Goal: Task Accomplishment & Management: Manage account settings

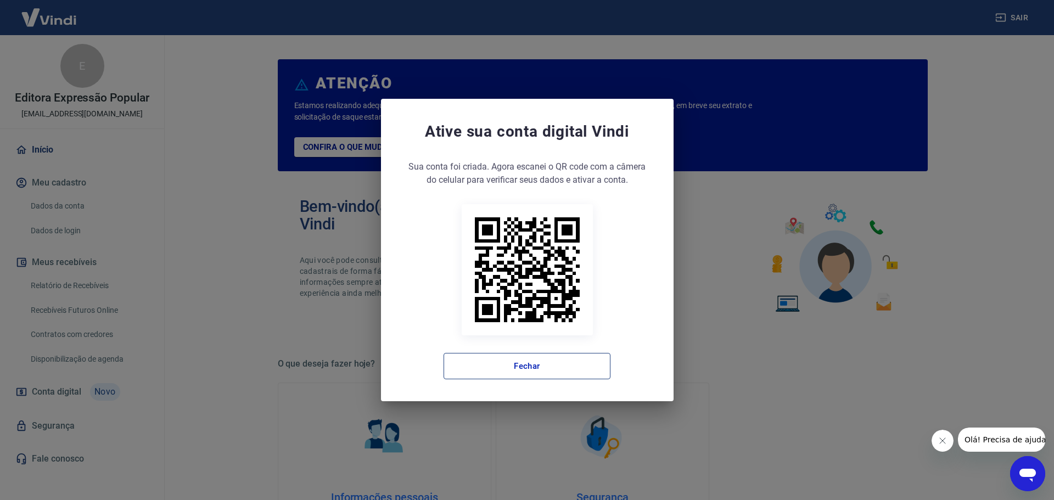
click at [556, 365] on button "Fechar" at bounding box center [526, 366] width 167 height 26
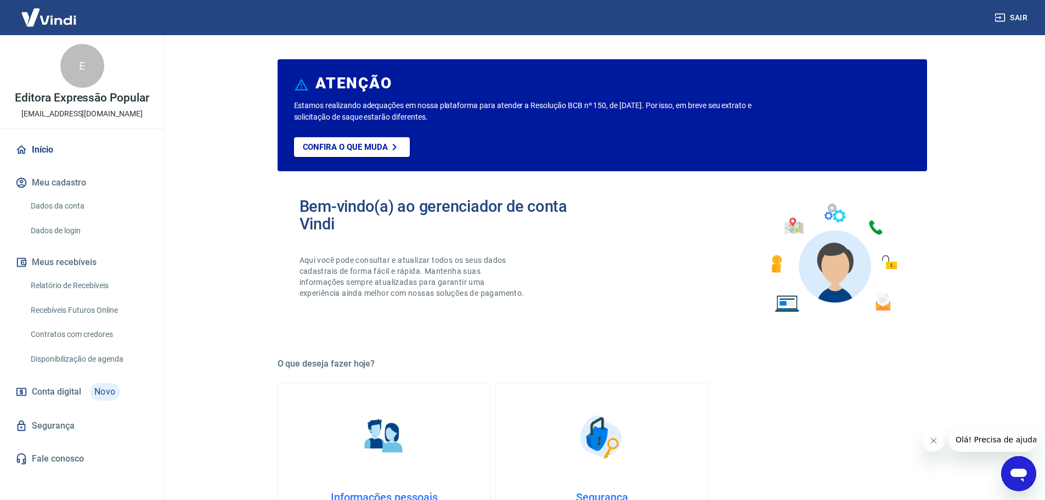
click at [931, 443] on icon "Fechar mensagem da empresa" at bounding box center [933, 440] width 9 height 9
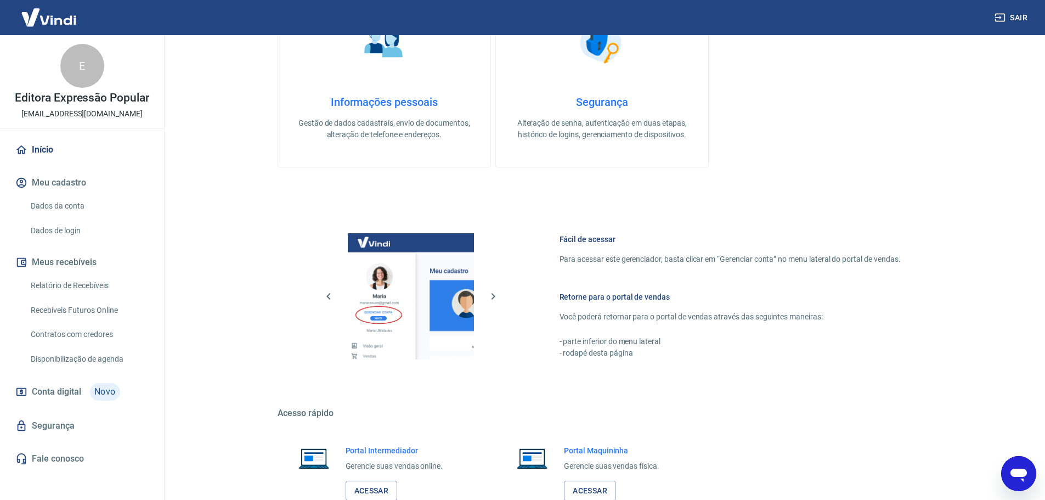
scroll to position [469, 0]
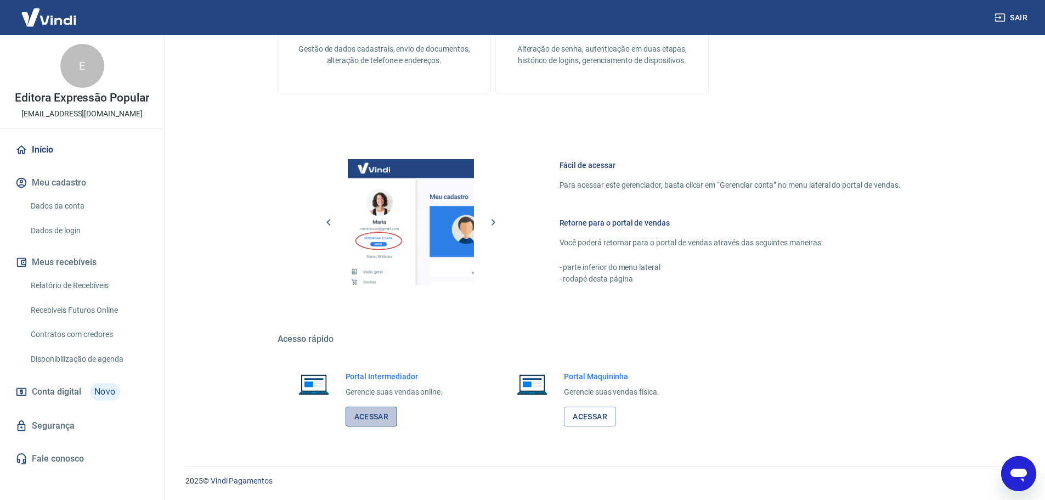
click at [369, 410] on link "Acessar" at bounding box center [372, 417] width 52 height 20
click at [86, 289] on link "Relatório de Recebíveis" at bounding box center [88, 285] width 125 height 23
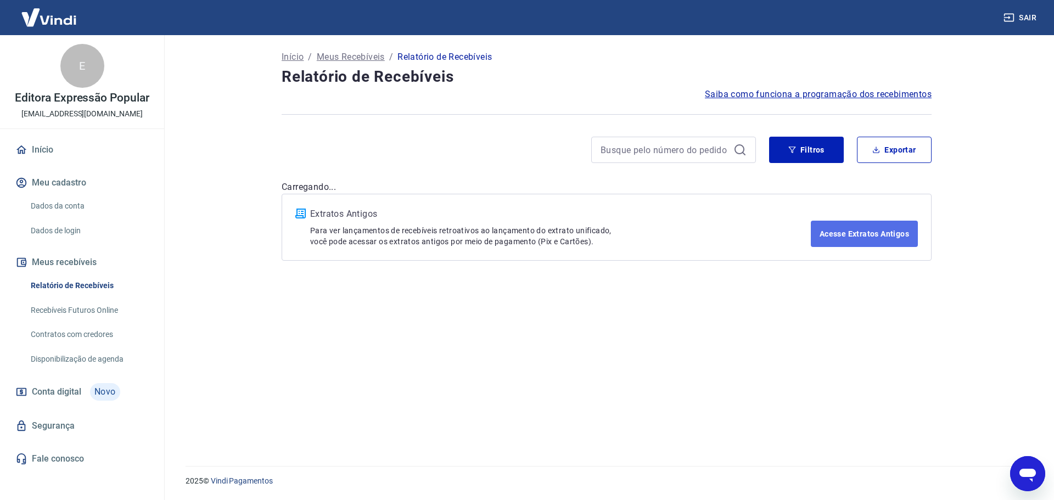
click at [863, 226] on link "Acesse Extratos Antigos" at bounding box center [864, 234] width 107 height 26
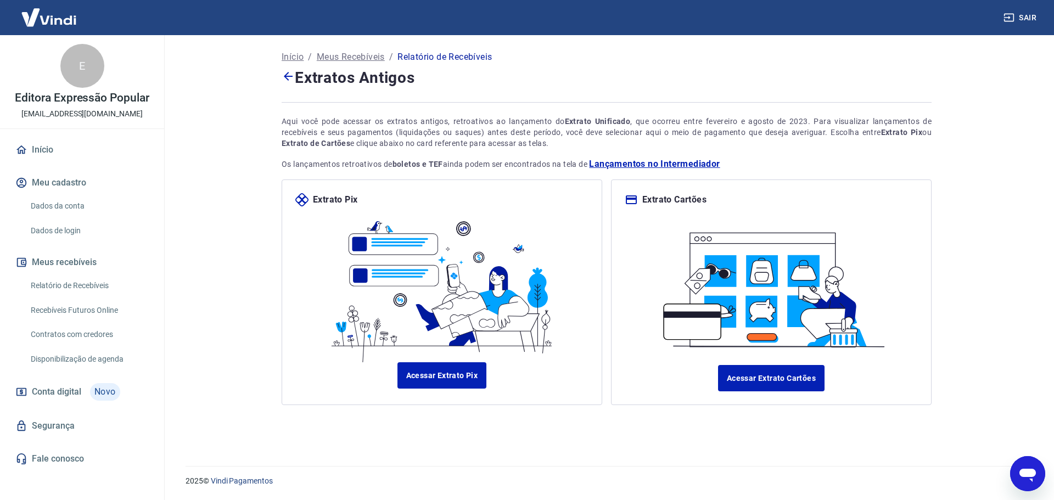
click at [92, 290] on link "Relatório de Recebíveis" at bounding box center [88, 285] width 125 height 23
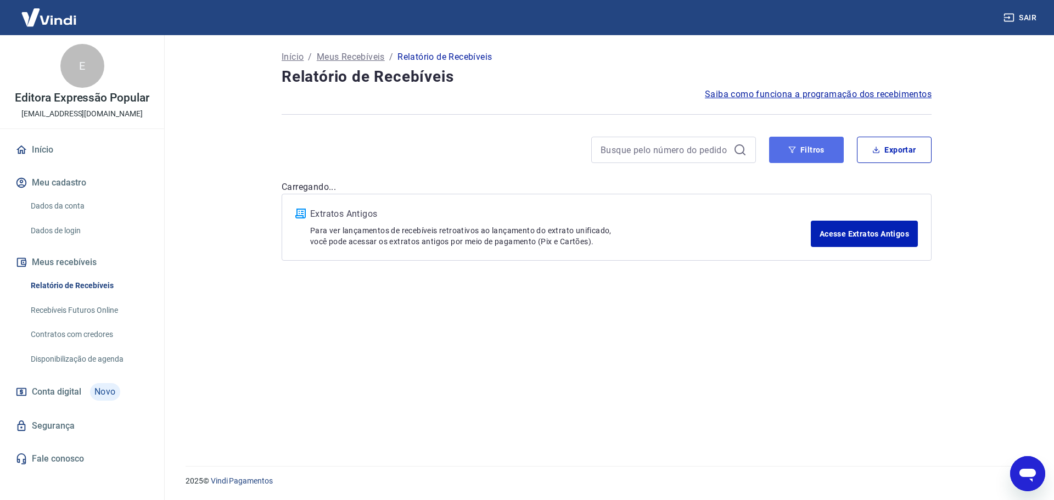
click at [808, 154] on button "Filtros" at bounding box center [806, 150] width 75 height 26
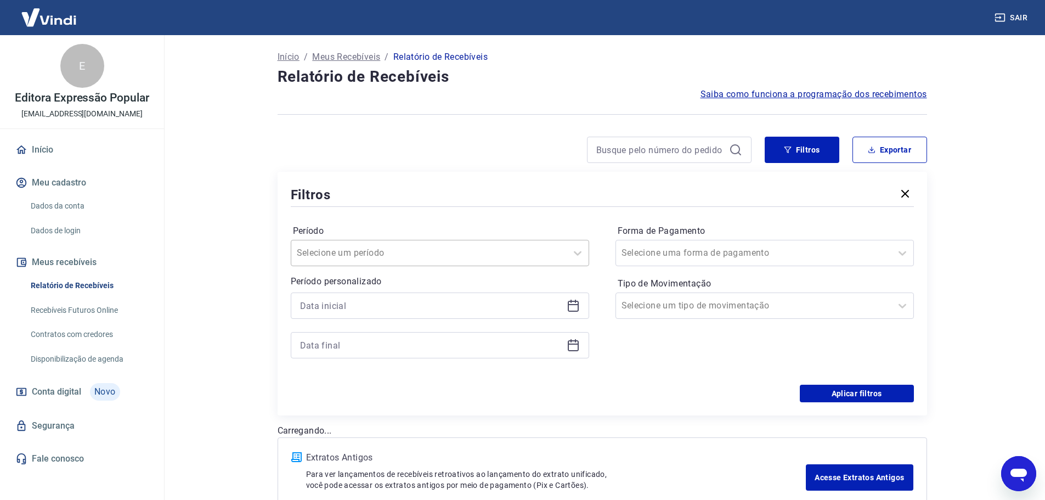
click at [453, 252] on div at bounding box center [429, 252] width 265 height 15
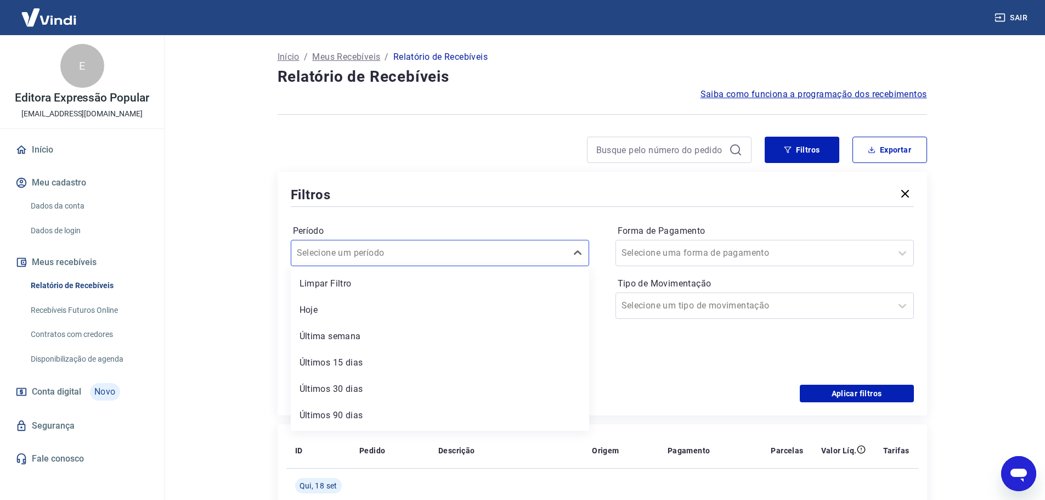
click at [511, 232] on label "Período" at bounding box center [440, 230] width 294 height 13
click at [572, 310] on icon at bounding box center [573, 305] width 13 height 13
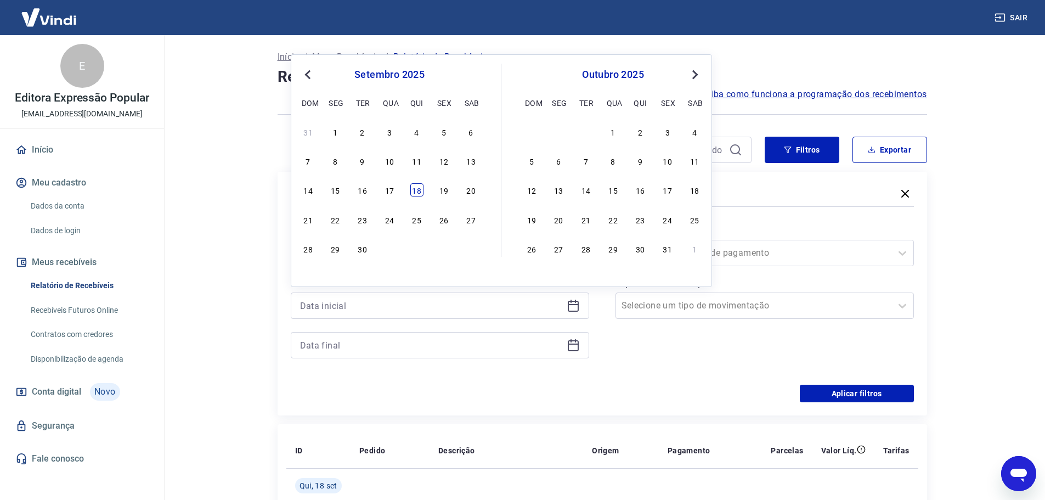
click at [419, 193] on div "18" at bounding box center [416, 189] width 13 height 13
click at [578, 347] on icon at bounding box center [573, 345] width 11 height 11
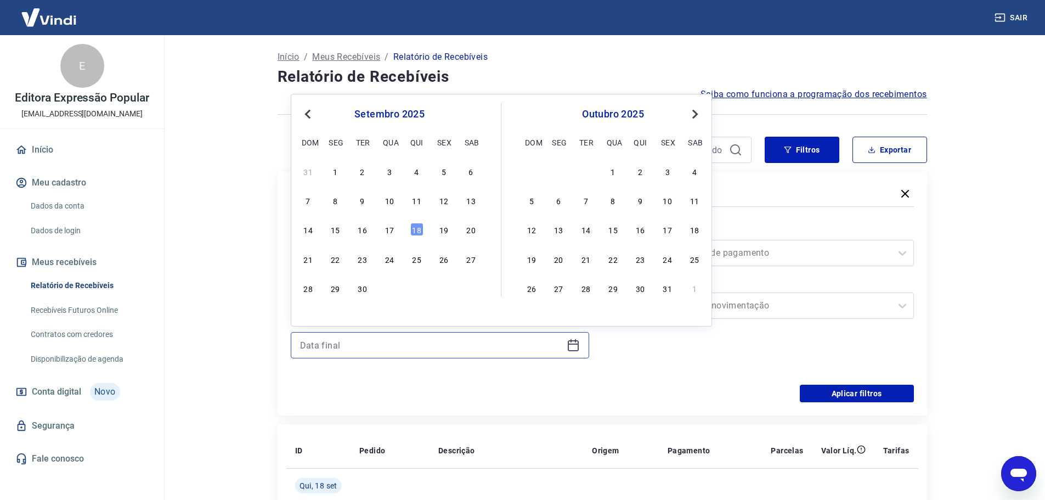
type input "18/09/2025"
click at [420, 231] on div "18" at bounding box center [416, 229] width 13 height 13
click at [831, 253] on div at bounding box center [754, 252] width 265 height 15
type input "18/09/2025"
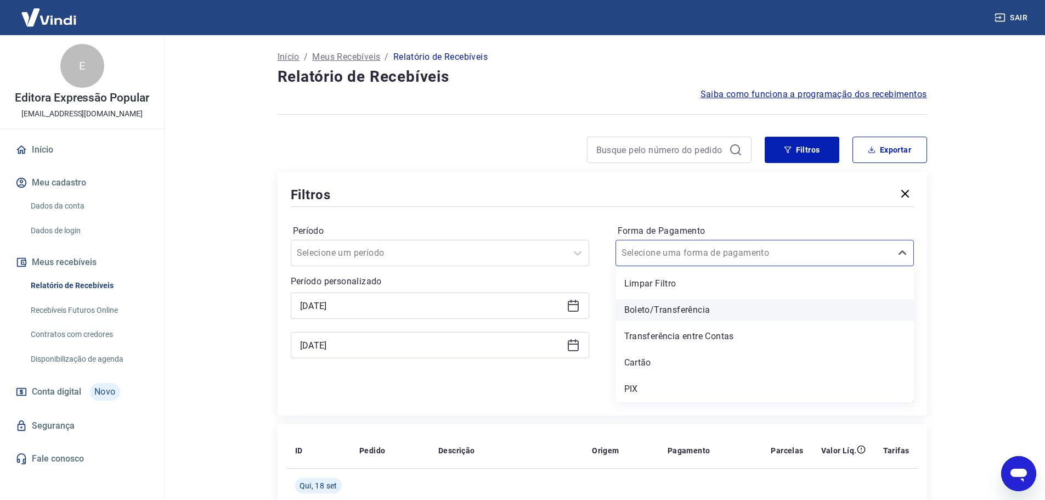
click at [650, 312] on div "Boleto/Transferência" at bounding box center [765, 310] width 299 height 22
click at [926, 302] on div "Filtros Período Selecione um período Período personalizado Selected date: quint…" at bounding box center [603, 294] width 650 height 244
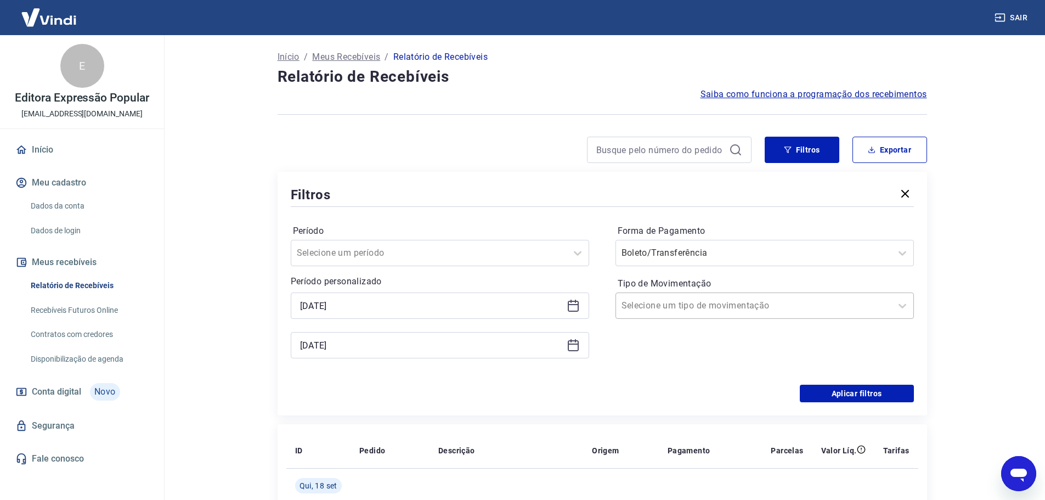
click at [773, 304] on div at bounding box center [754, 305] width 265 height 15
drag, startPoint x: 677, startPoint y: 357, endPoint x: 893, endPoint y: 380, distance: 217.4
click at [677, 357] on div "Entrada" at bounding box center [765, 363] width 299 height 22
click at [879, 390] on button "Aplicar filtros" at bounding box center [857, 394] width 114 height 18
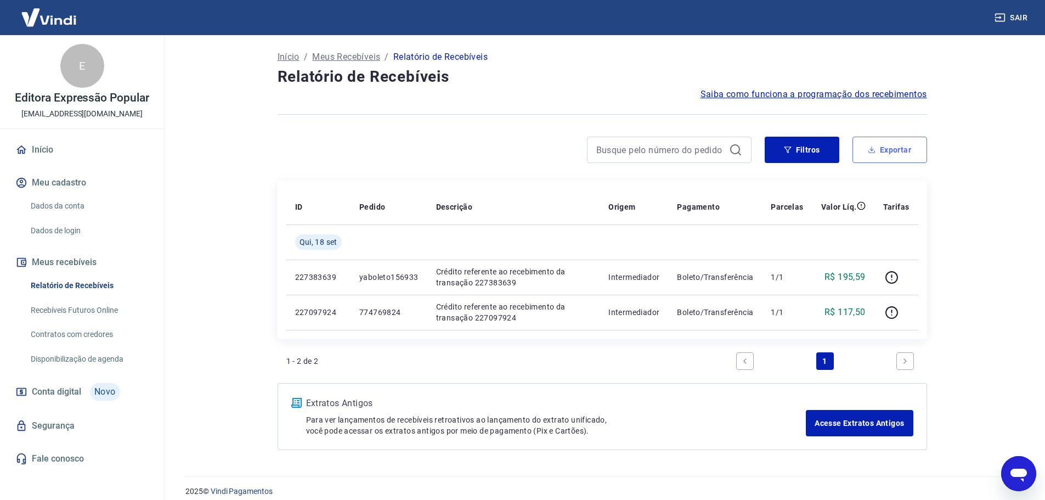
click at [886, 153] on button "Exportar" at bounding box center [890, 150] width 75 height 26
type input "18/09/2025"
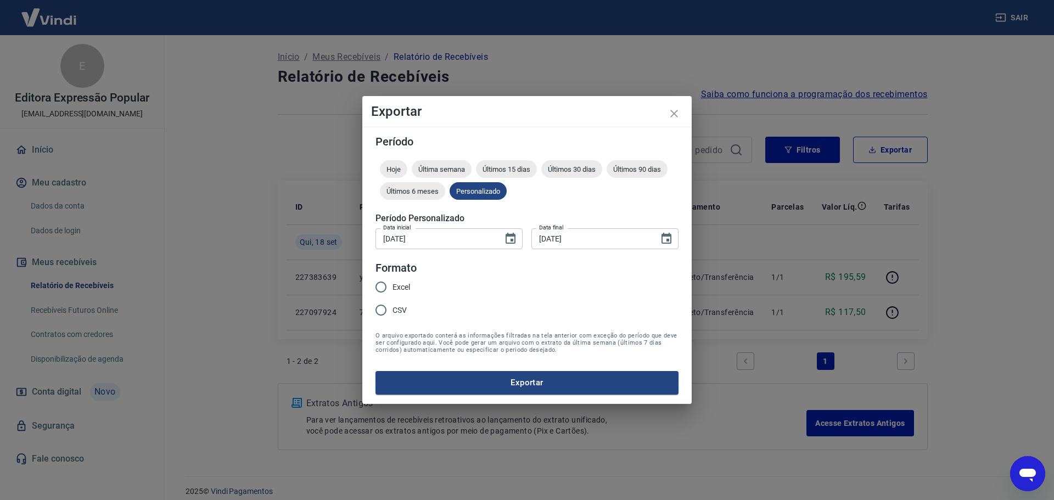
drag, startPoint x: 398, startPoint y: 288, endPoint x: 480, endPoint y: 383, distance: 125.3
click at [398, 286] on span "Excel" at bounding box center [401, 288] width 18 height 12
click at [392, 286] on input "Excel" at bounding box center [380, 286] width 23 height 23
radio input "true"
click at [519, 386] on button "Exportar" at bounding box center [526, 382] width 303 height 23
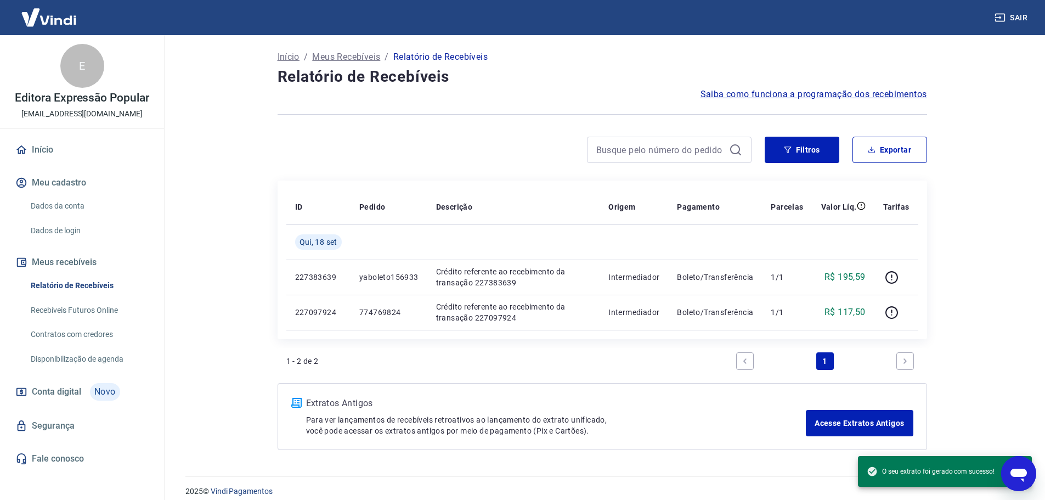
click at [752, 436] on div "Extratos Antigos Para ver lançamentos de recebíveis retroativos ao lançamento d…" at bounding box center [603, 416] width 650 height 67
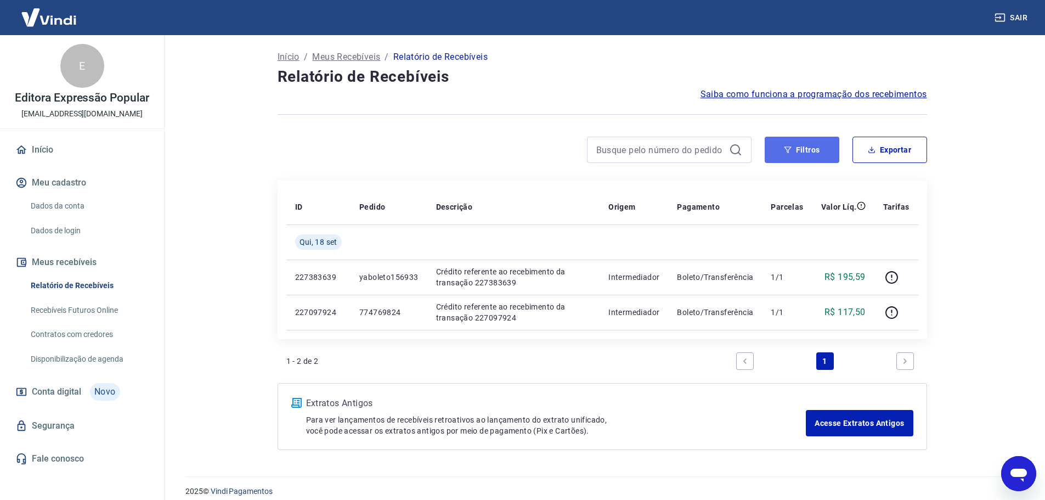
click at [817, 157] on button "Filtros" at bounding box center [802, 150] width 75 height 26
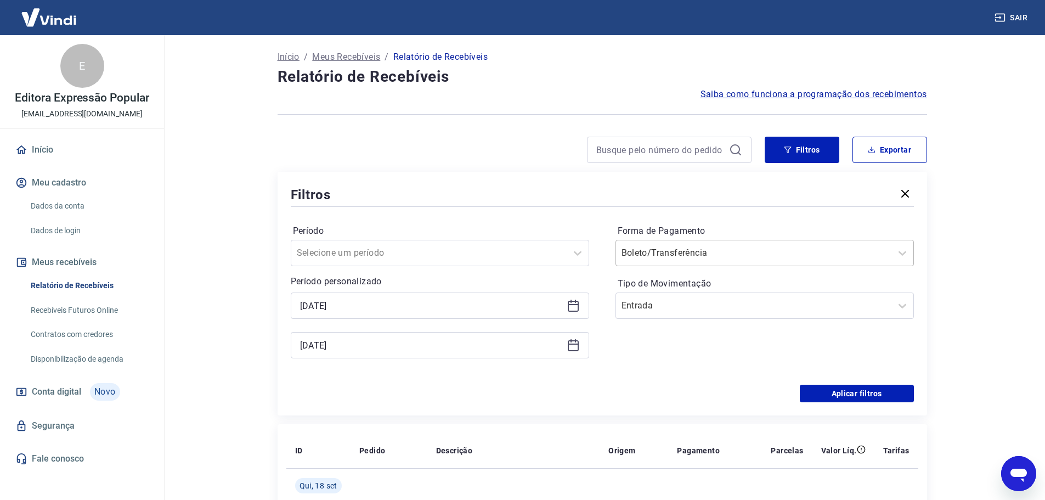
click at [753, 257] on div at bounding box center [754, 252] width 265 height 15
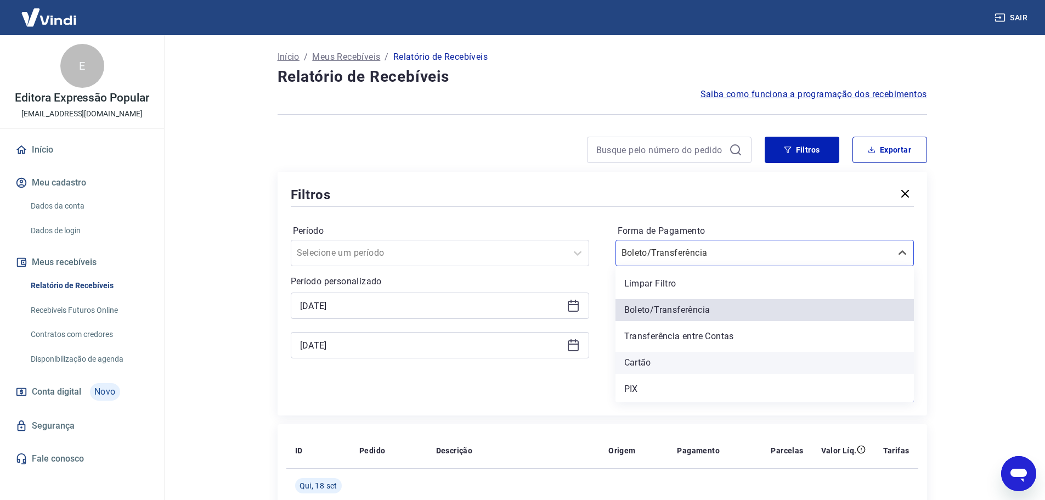
click at [640, 363] on div "Cartão" at bounding box center [765, 363] width 299 height 22
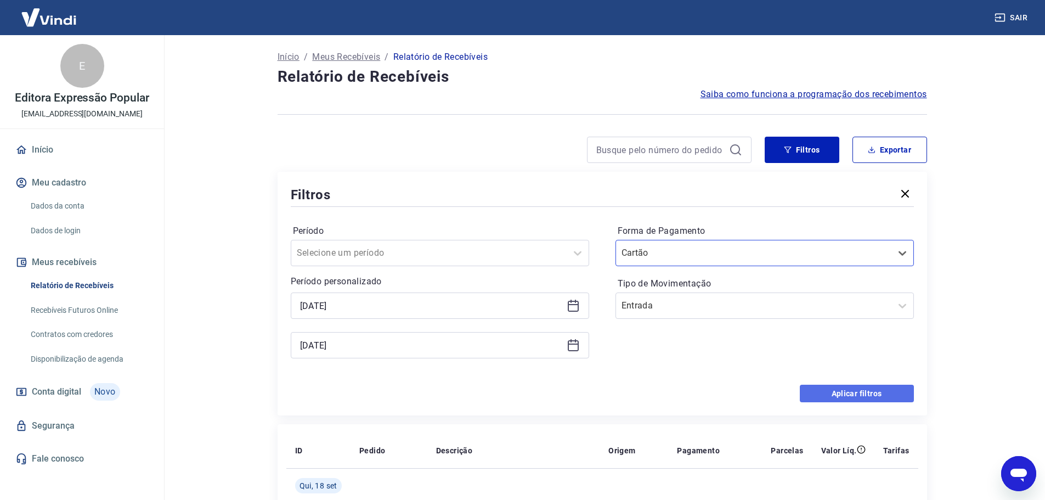
click at [837, 391] on button "Aplicar filtros" at bounding box center [857, 394] width 114 height 18
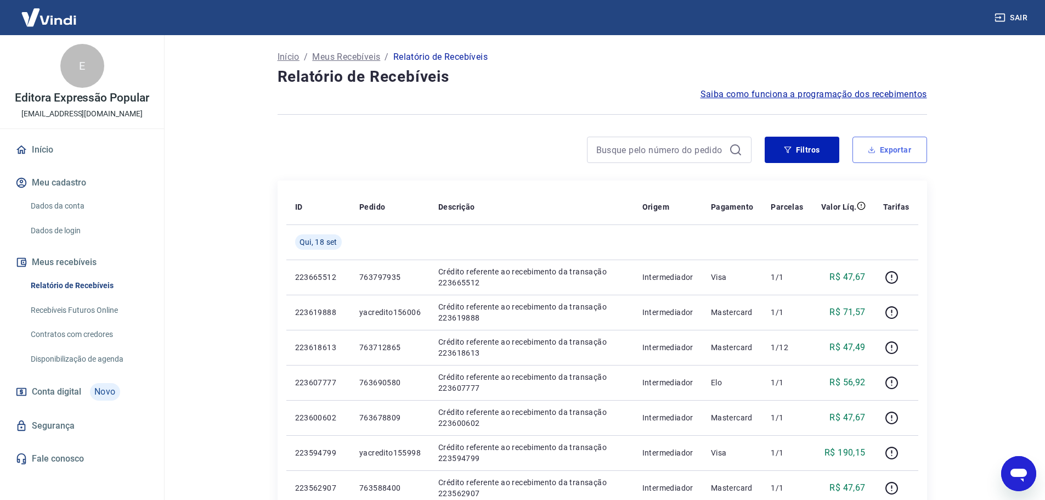
click at [905, 153] on button "Exportar" at bounding box center [890, 150] width 75 height 26
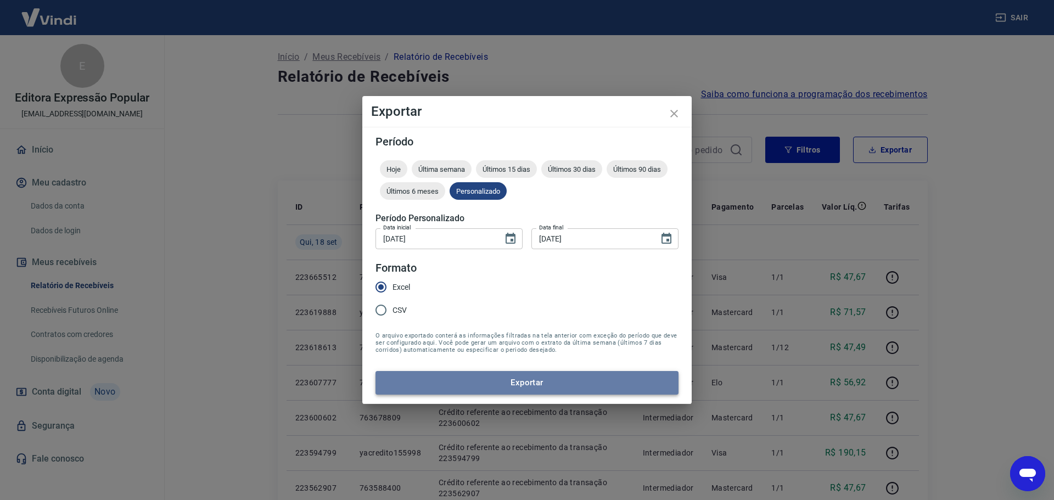
click at [505, 387] on button "Exportar" at bounding box center [526, 382] width 303 height 23
